Goal: Transaction & Acquisition: Purchase product/service

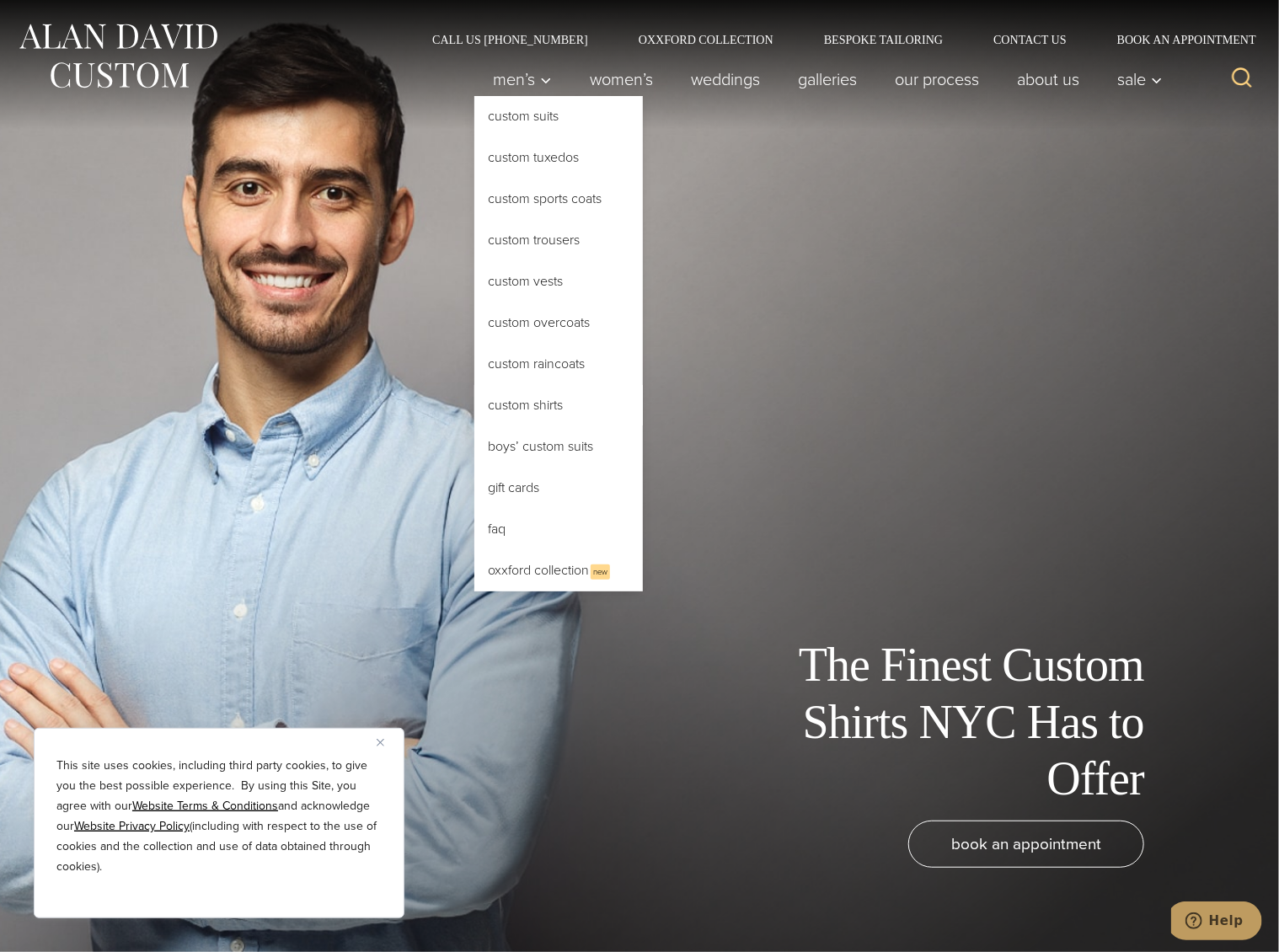
click at [540, 403] on link "Custom Shirts" at bounding box center [559, 405] width 169 height 41
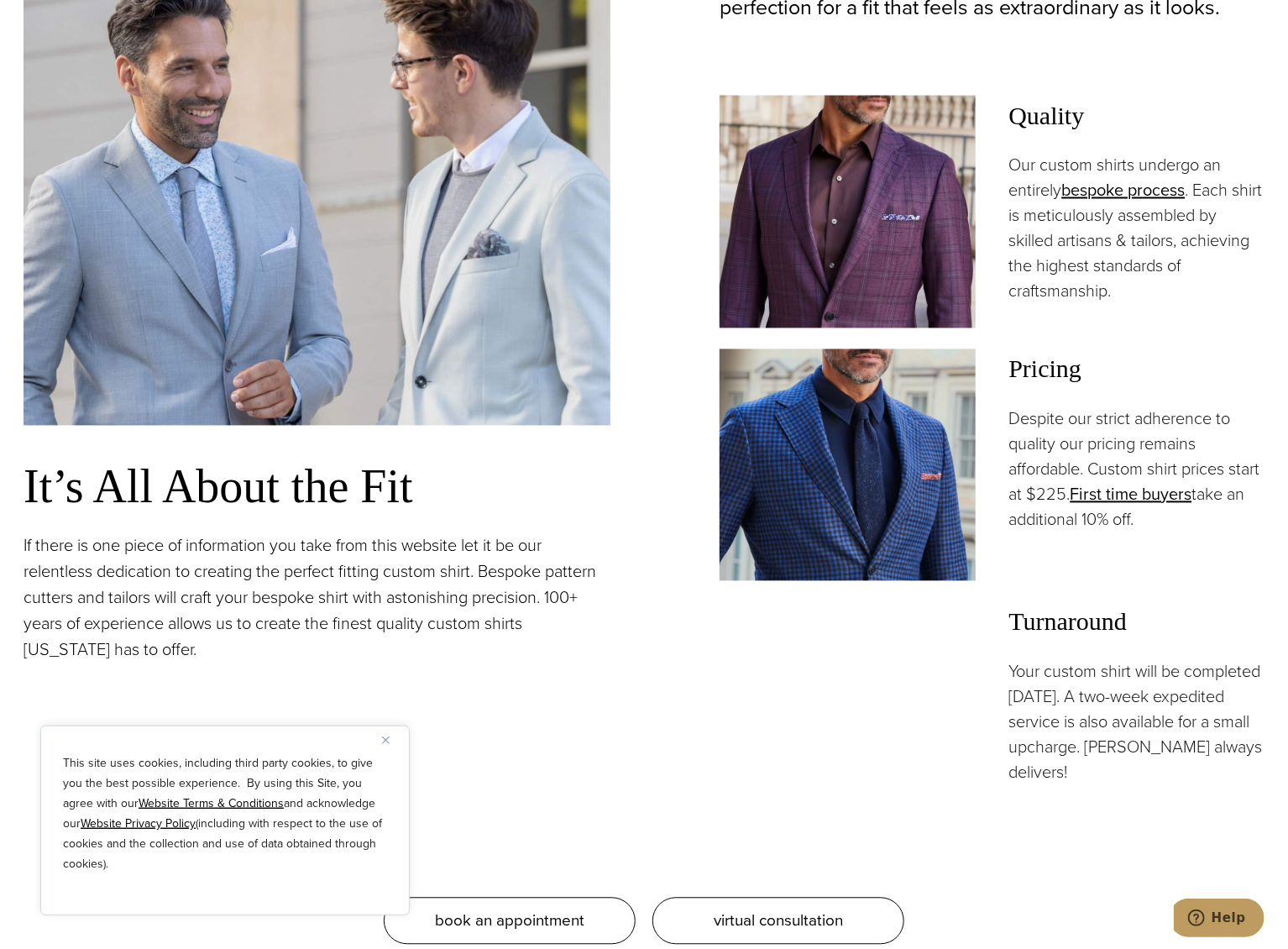
scroll to position [1426, 0]
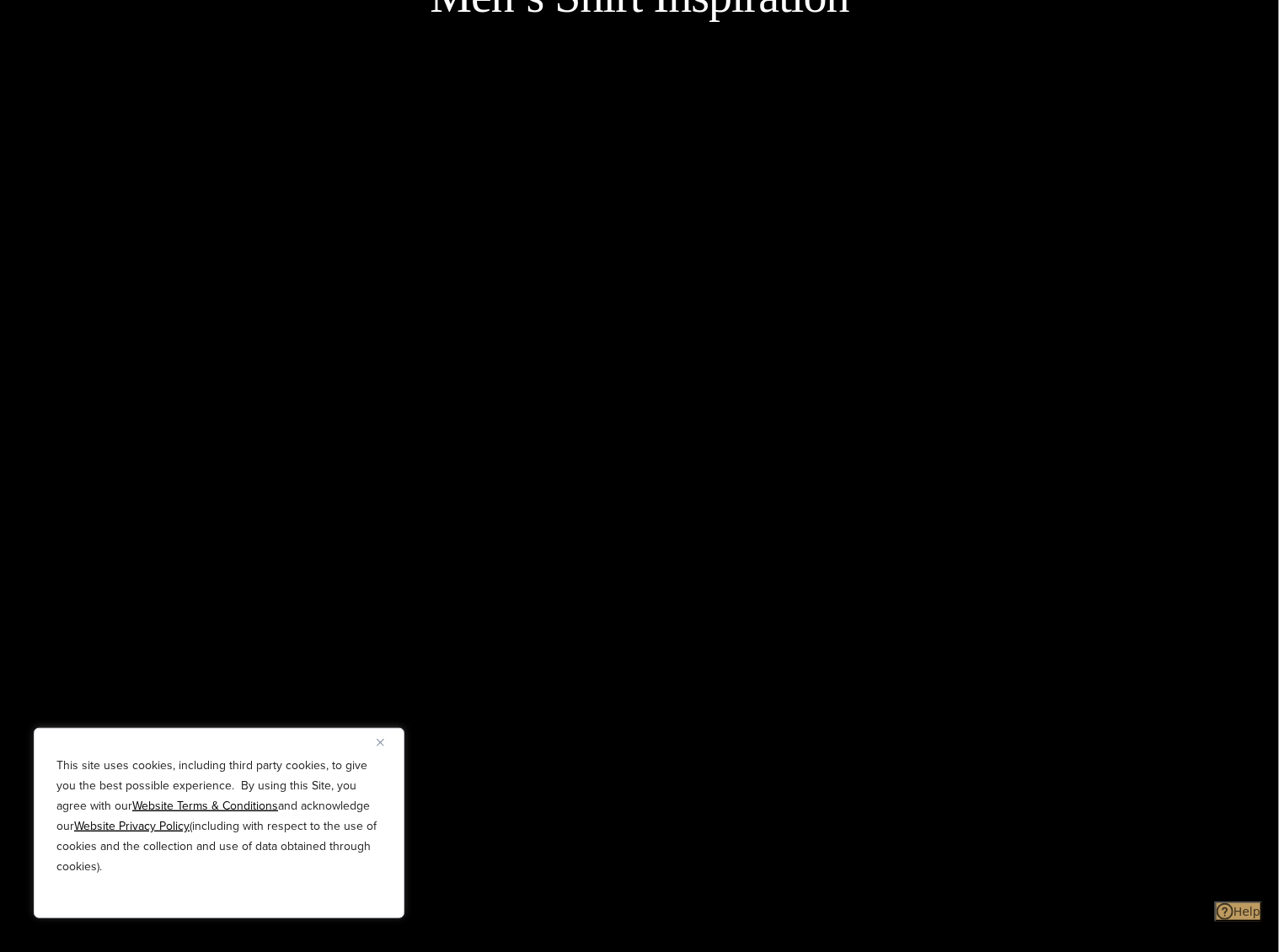
scroll to position [2942, 0]
